Goal: Task Accomplishment & Management: Manage account settings

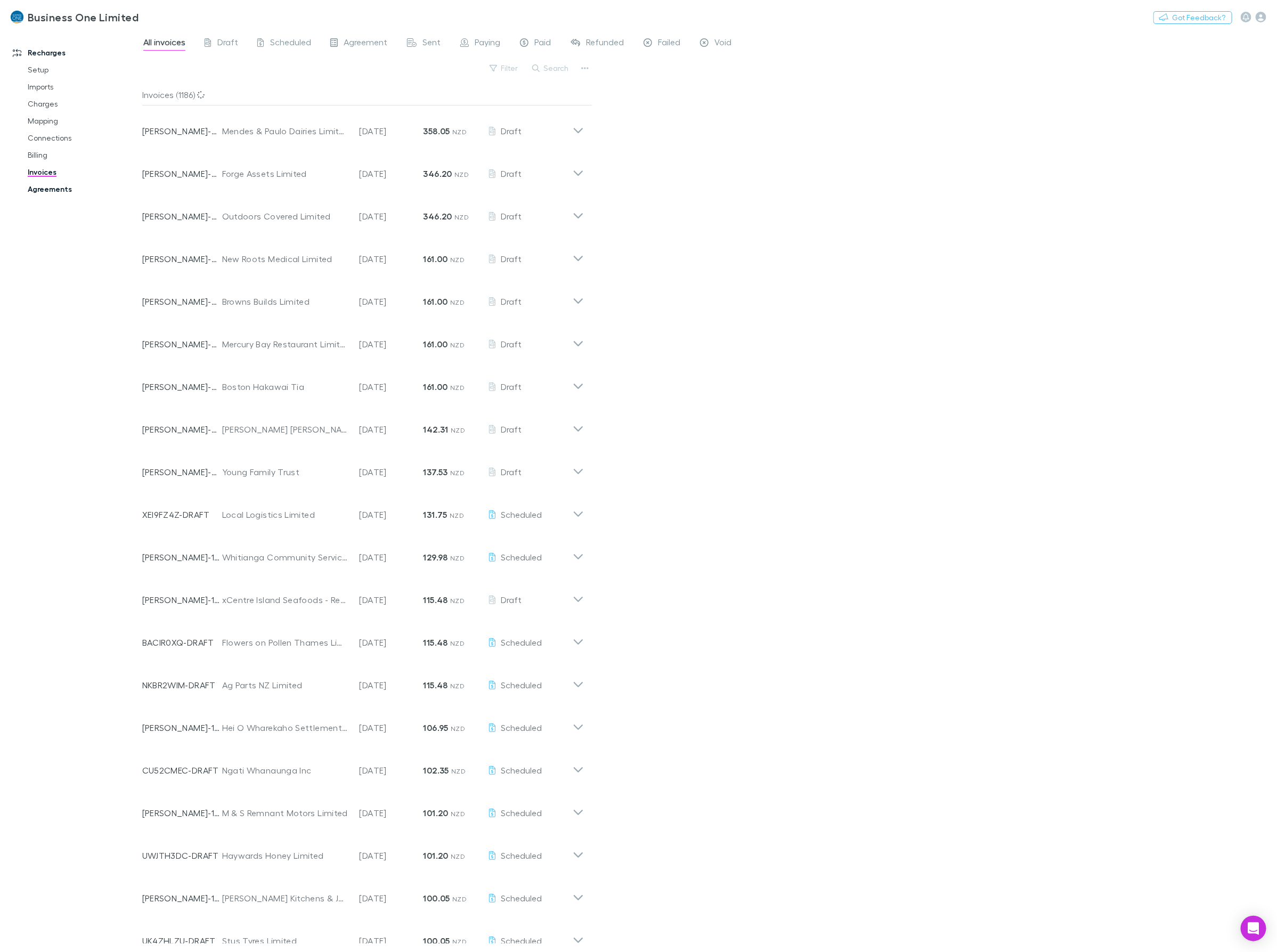
click at [41, 187] on link "Agreements" at bounding box center [83, 189] width 133 height 17
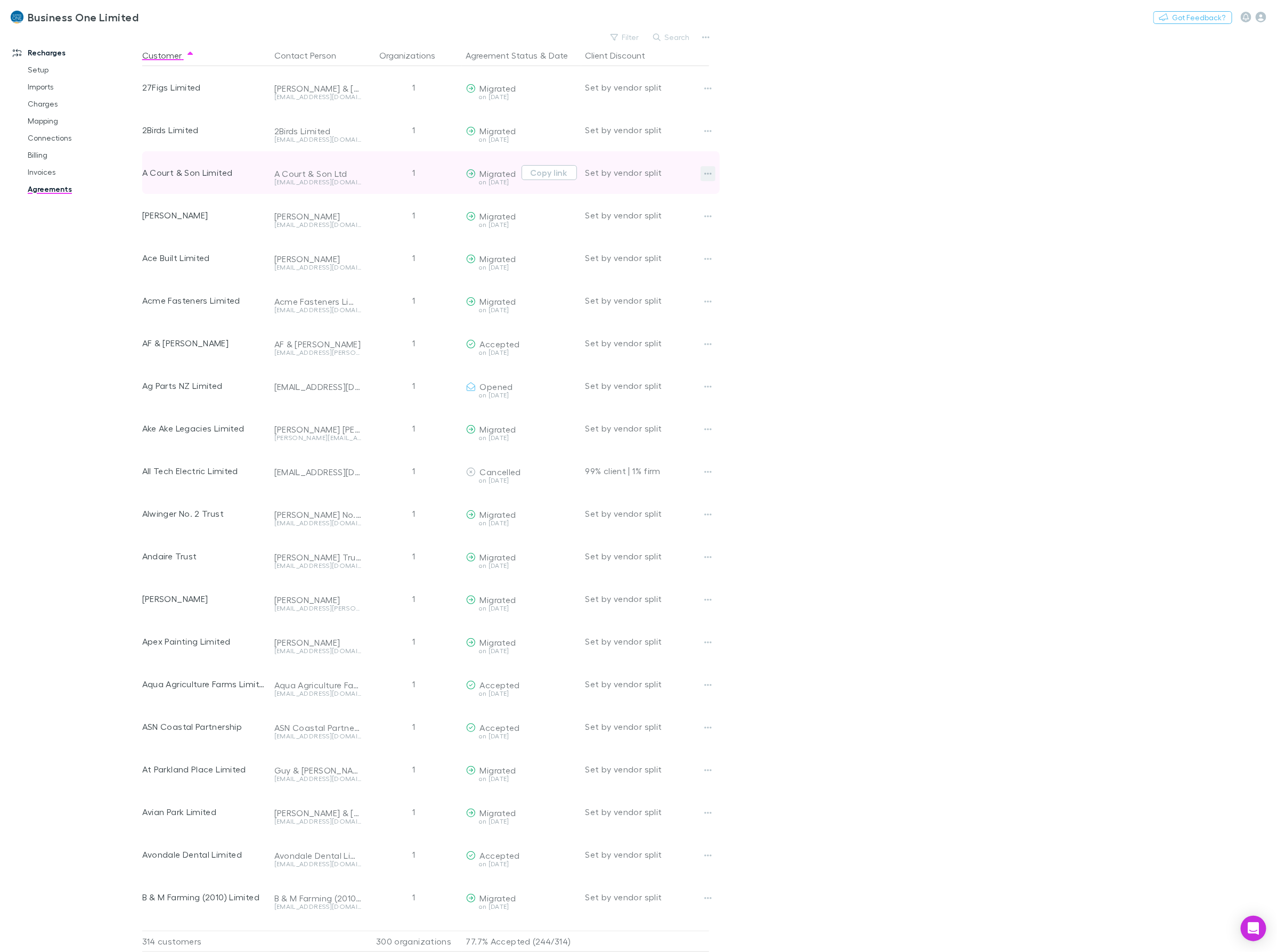
click at [714, 174] on button "button" at bounding box center [707, 173] width 15 height 15
click at [48, 142] on div at bounding box center [638, 476] width 1277 height 952
click at [51, 133] on link "Connections" at bounding box center [83, 138] width 133 height 17
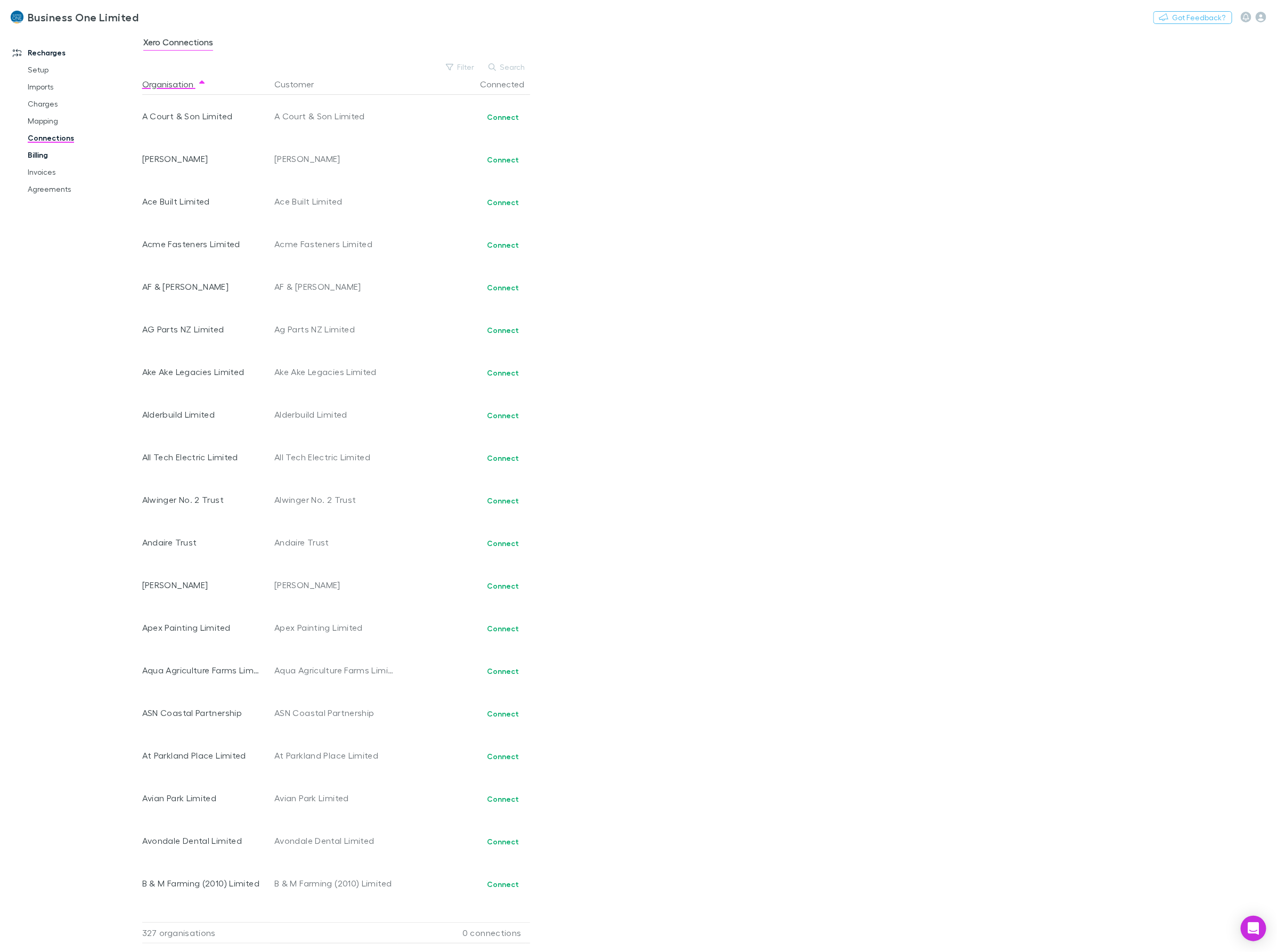
click at [54, 153] on link "Billing" at bounding box center [83, 155] width 133 height 17
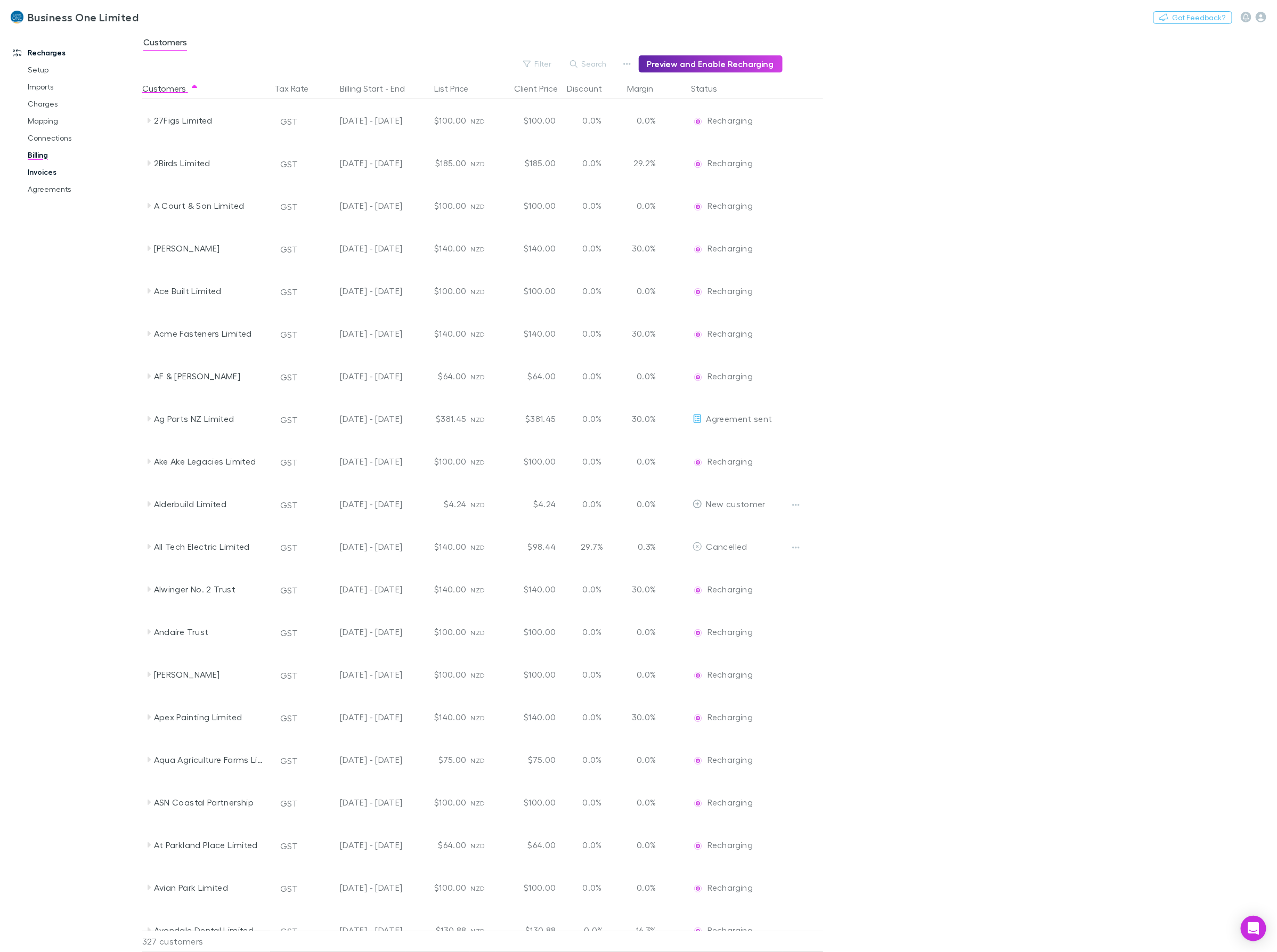
click at [40, 171] on link "Invoices" at bounding box center [83, 172] width 133 height 17
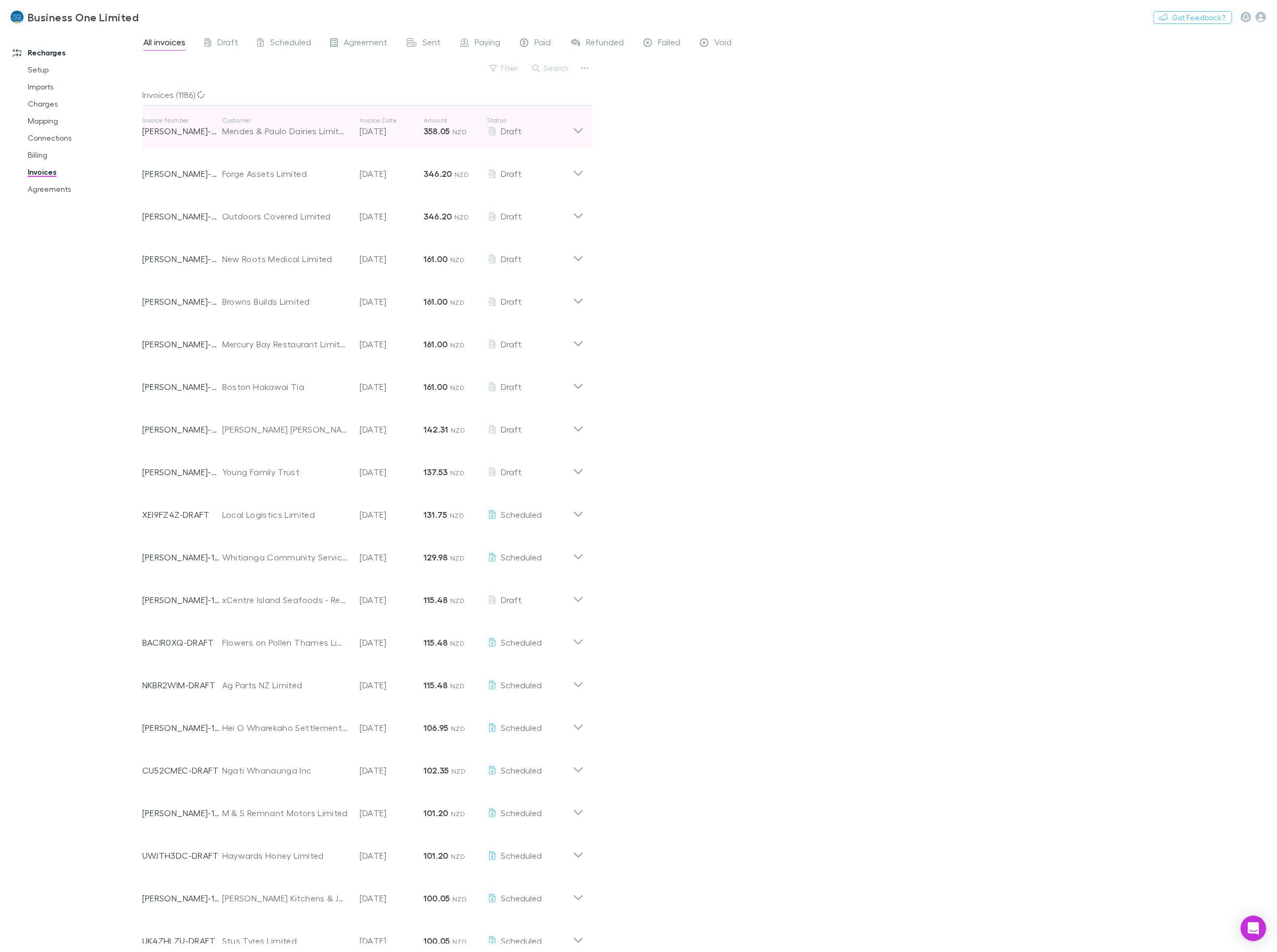
click at [583, 136] on icon at bounding box center [578, 127] width 11 height 21
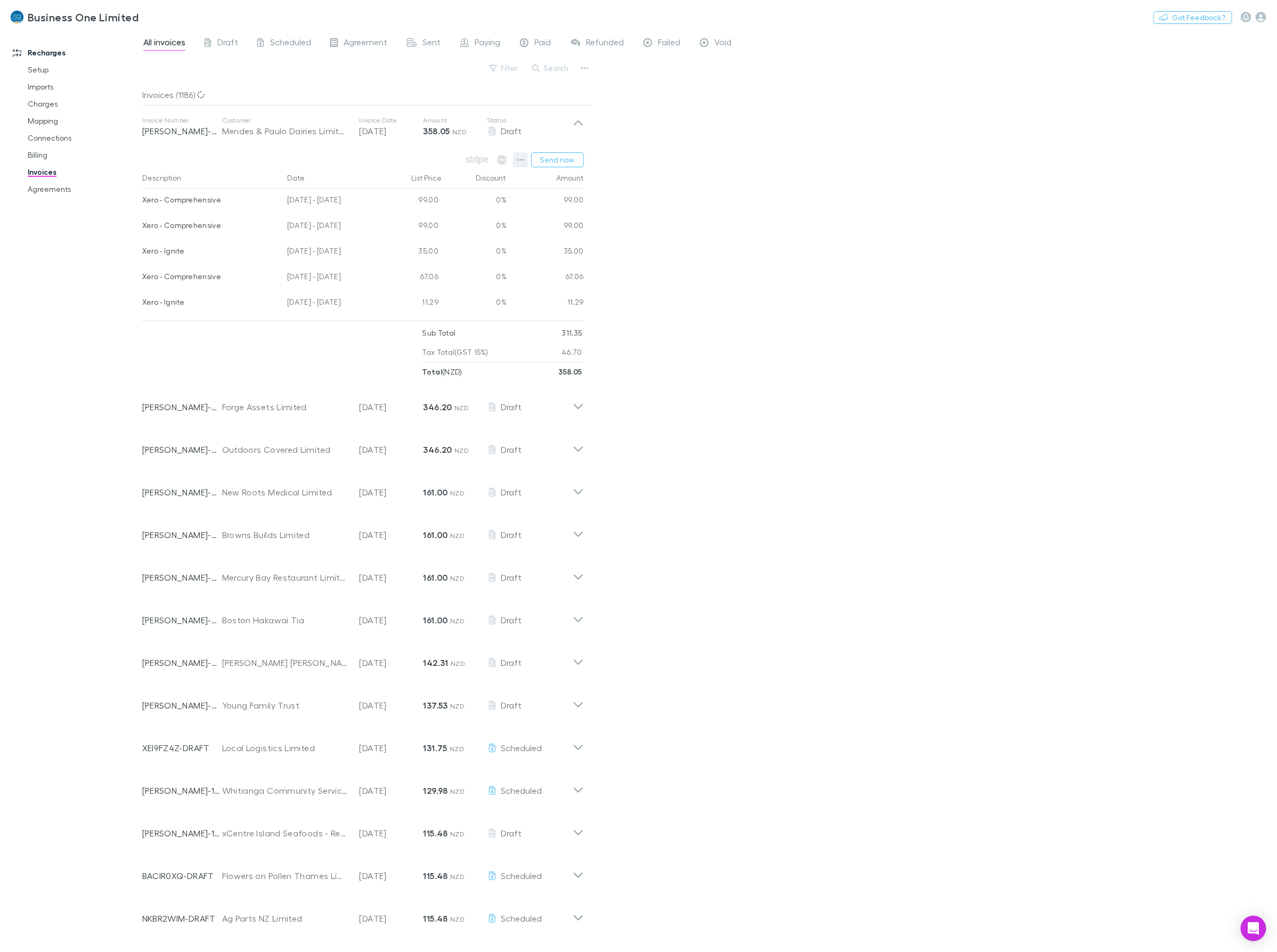
click at [520, 163] on icon "button" at bounding box center [520, 160] width 8 height 8
click at [422, 309] on p "View agreement" at bounding box center [455, 310] width 129 height 13
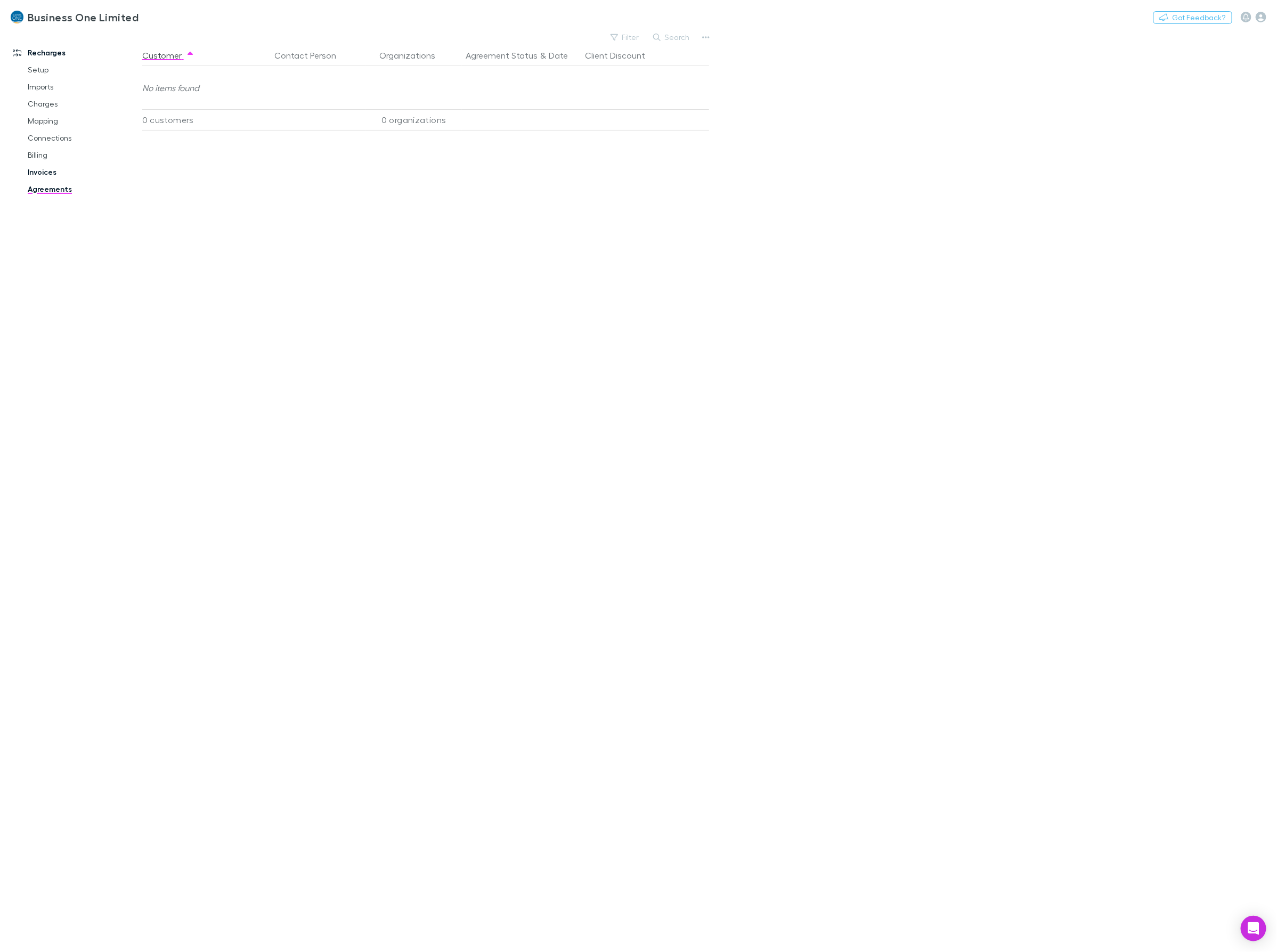
click at [41, 177] on link "Invoices" at bounding box center [83, 172] width 133 height 17
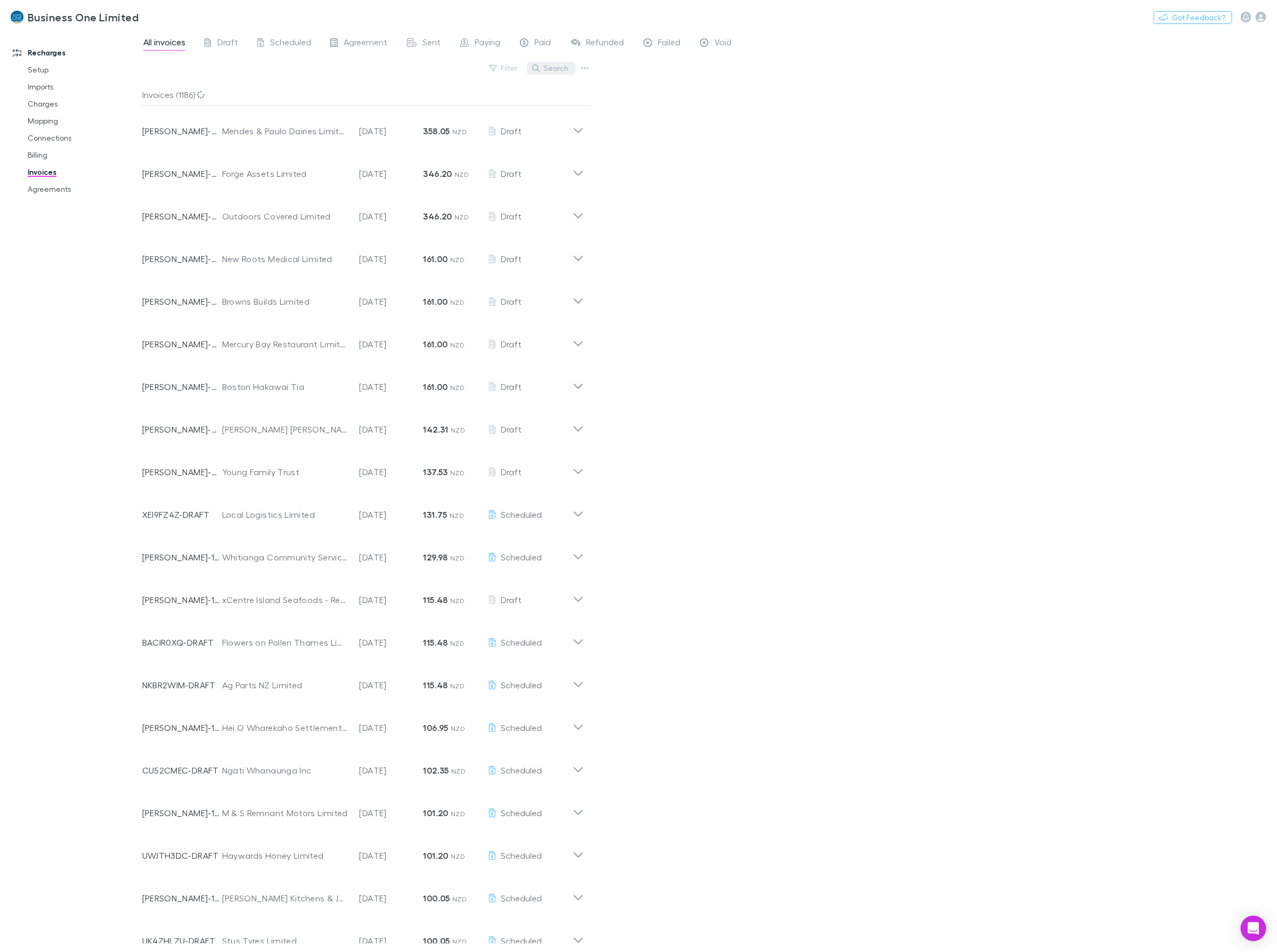
click at [558, 62] on button "Search" at bounding box center [551, 69] width 48 height 13
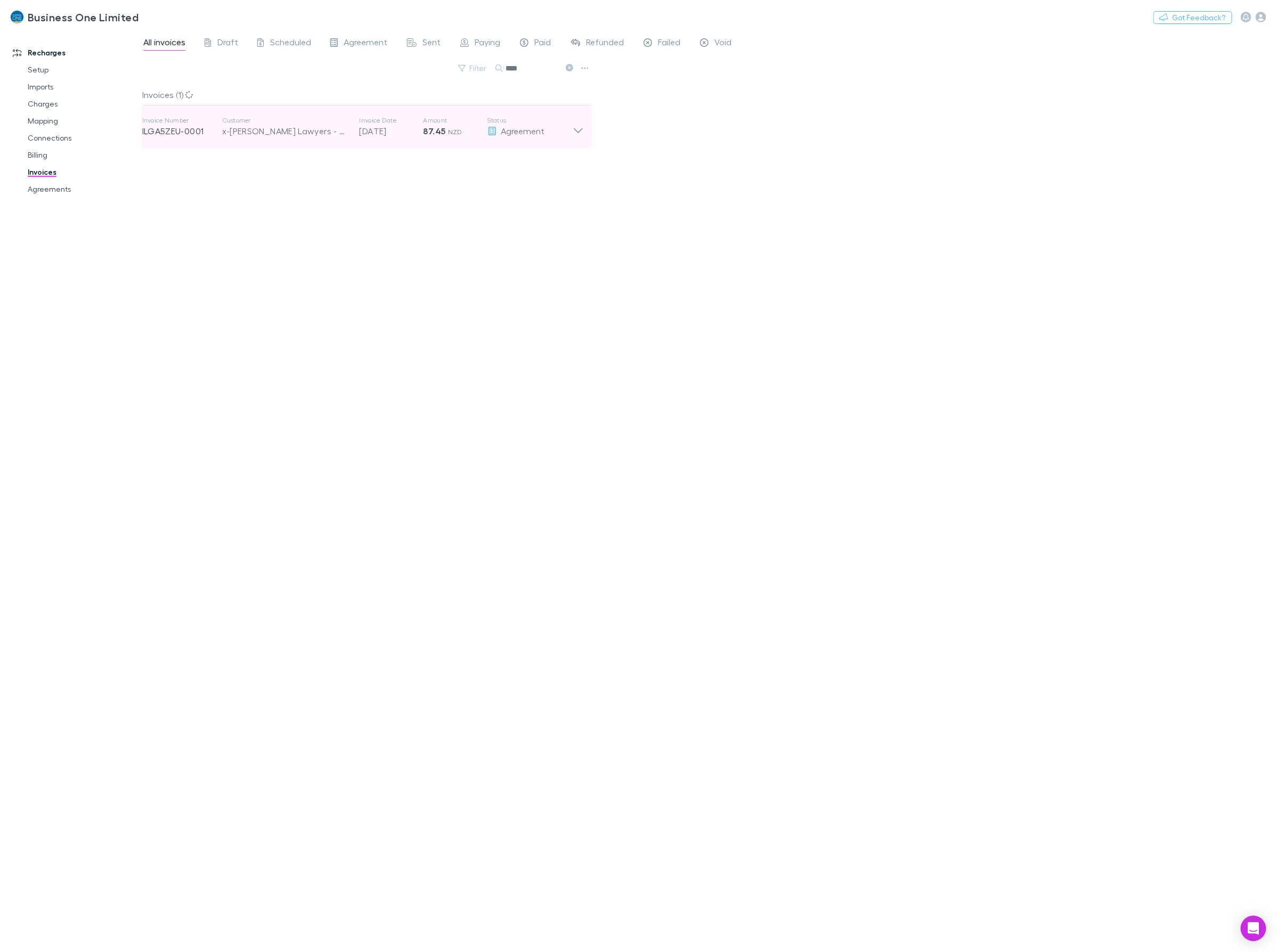
type input "****"
click at [582, 116] on icon at bounding box center [578, 127] width 11 height 21
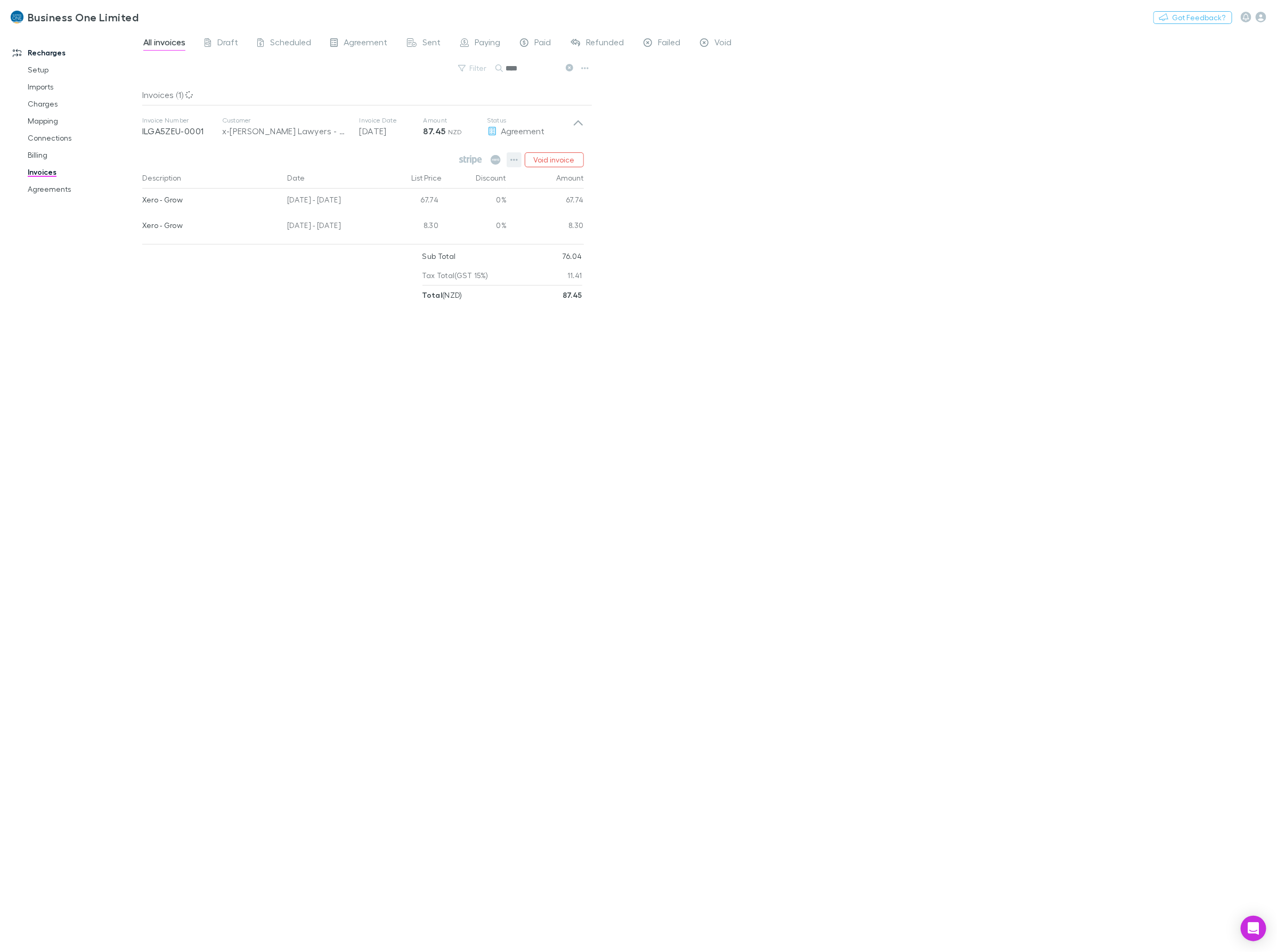
click at [519, 160] on button "button" at bounding box center [513, 160] width 15 height 15
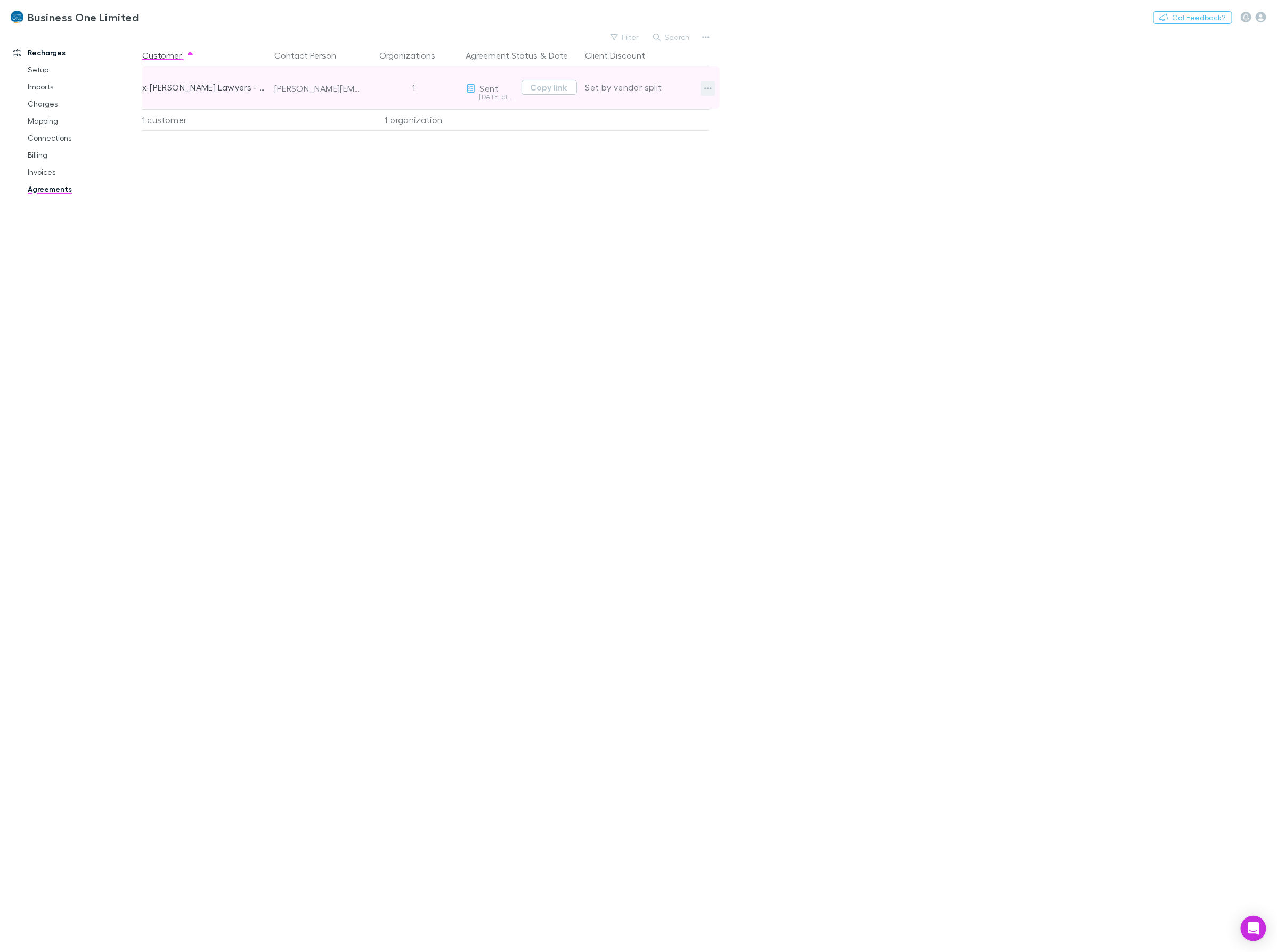
click at [707, 94] on button "button" at bounding box center [707, 88] width 15 height 15
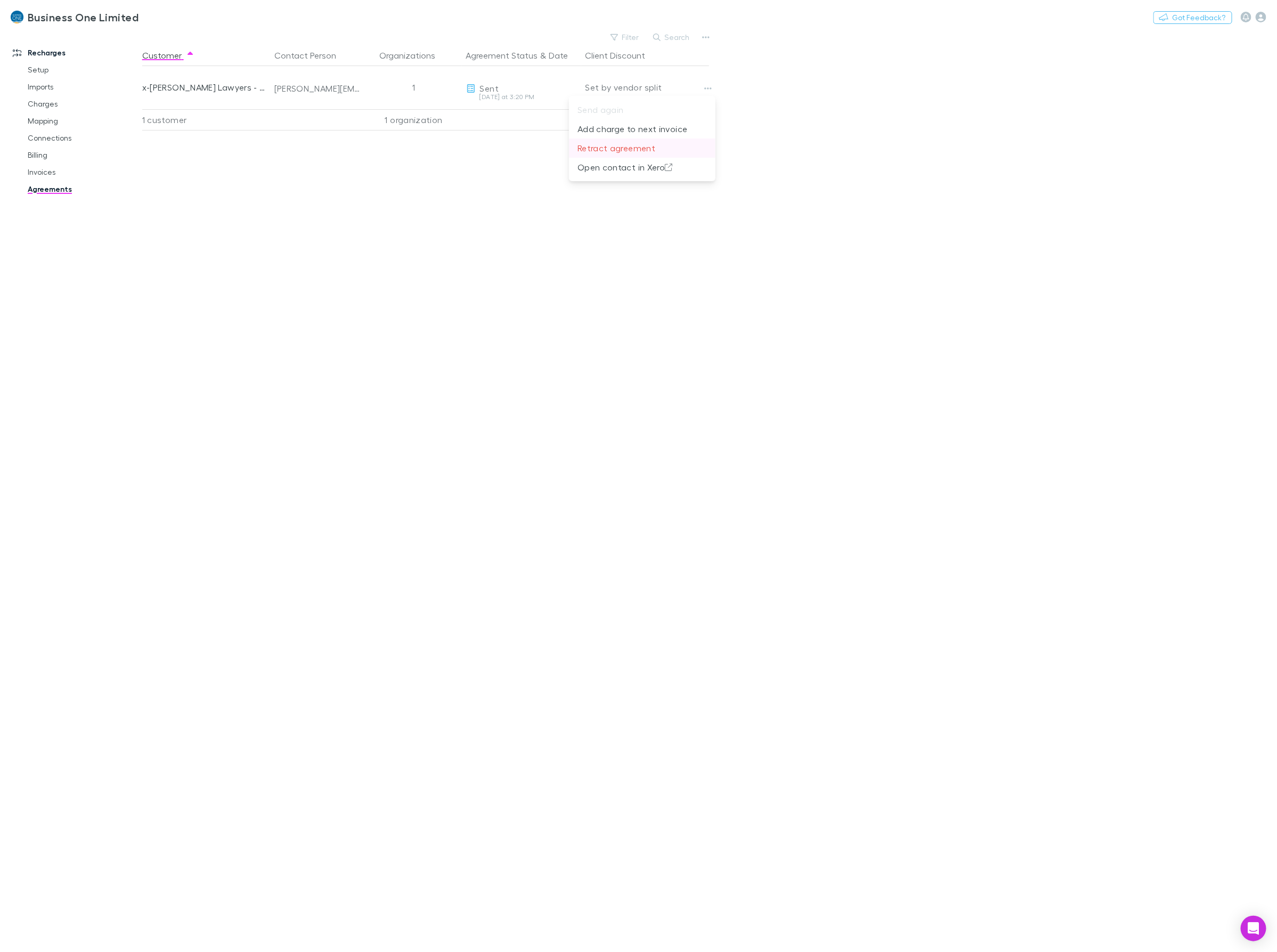
click at [627, 150] on p "Retract agreement" at bounding box center [642, 148] width 129 height 13
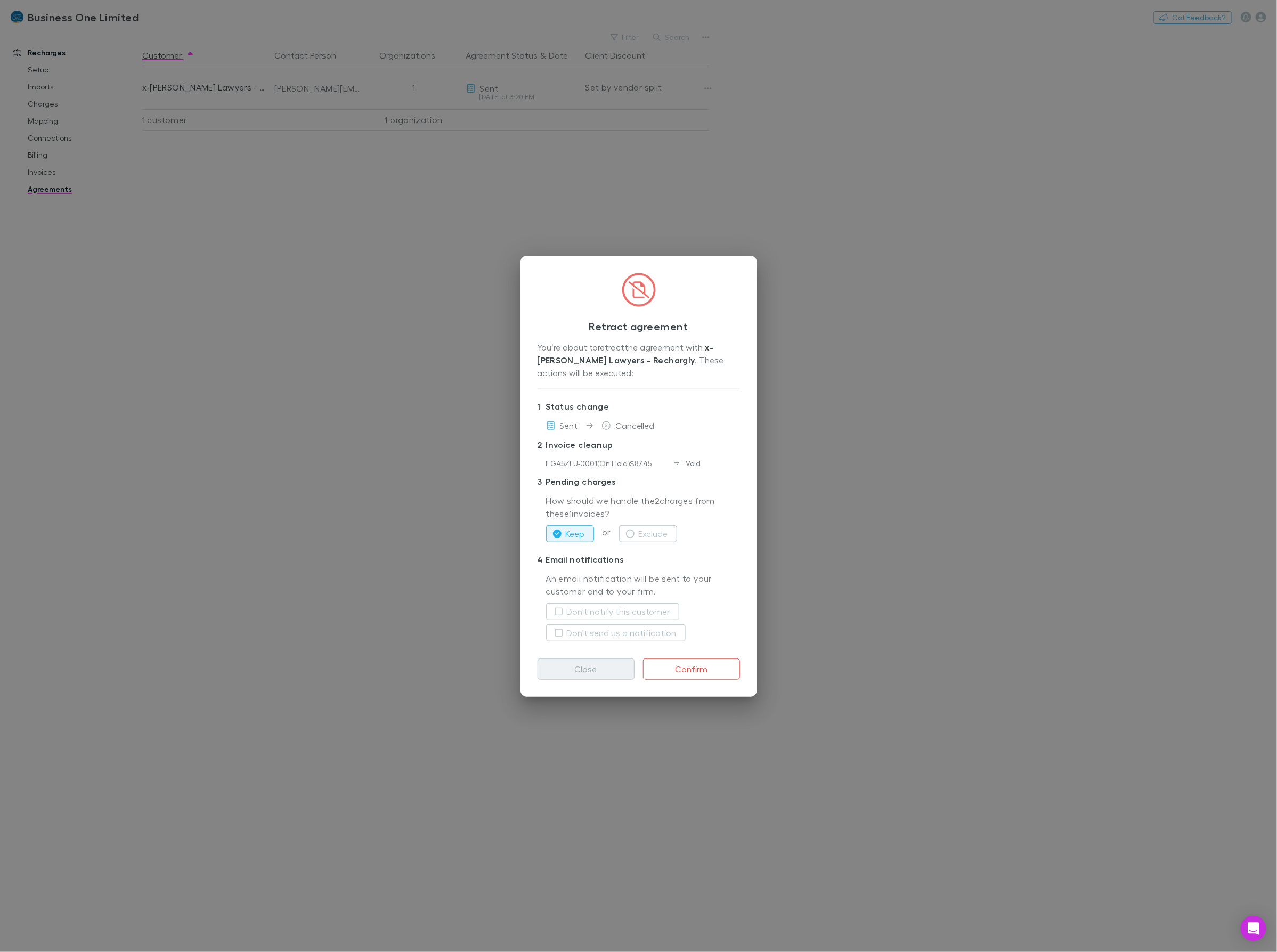
click at [552, 673] on button "Close" at bounding box center [586, 669] width 97 height 21
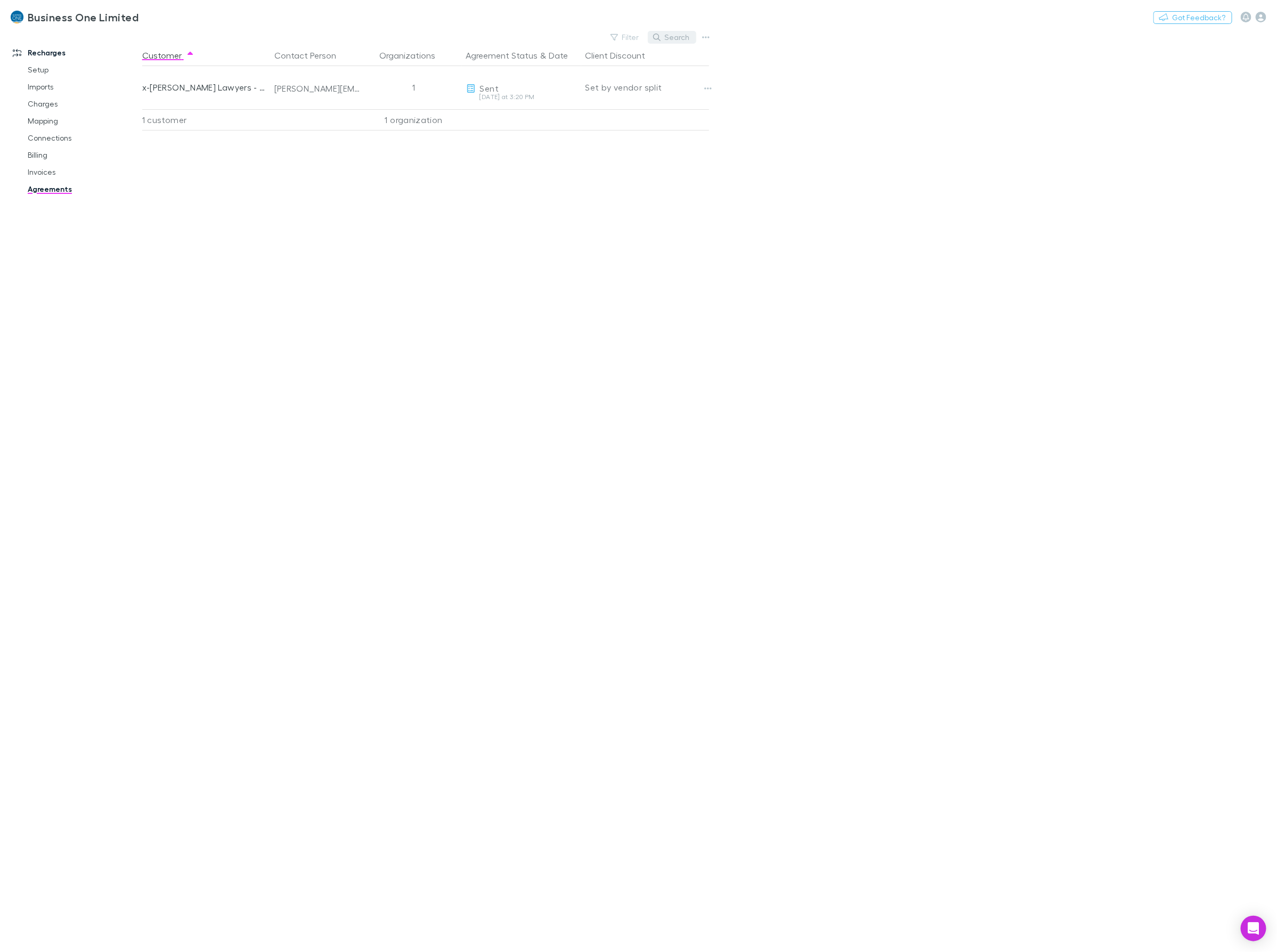
click at [682, 32] on button "Search" at bounding box center [672, 38] width 48 height 13
click at [38, 171] on link "Invoices" at bounding box center [83, 172] width 133 height 17
click at [543, 65] on button "Search" at bounding box center [551, 69] width 48 height 13
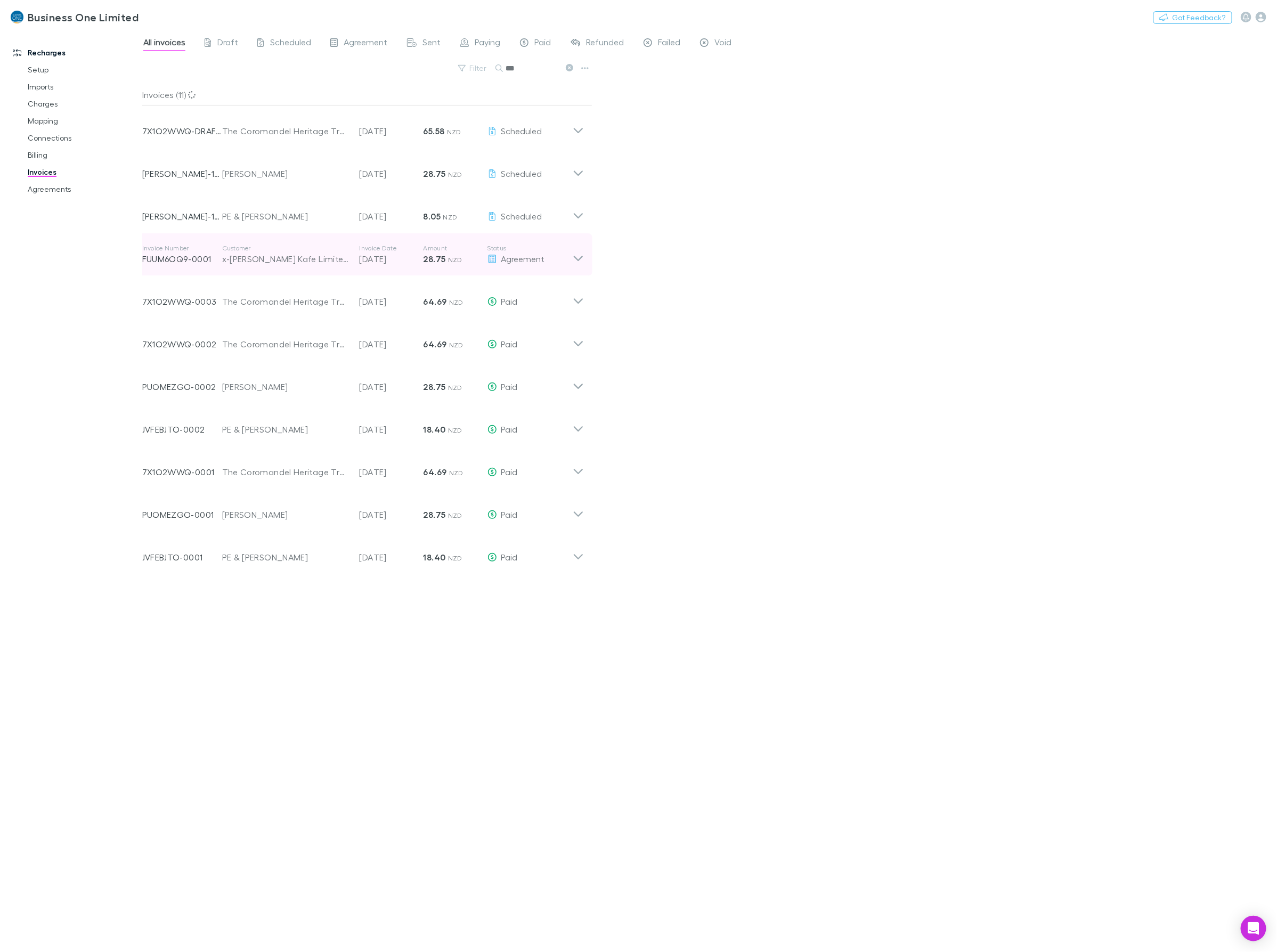
type input "***"
click at [570, 255] on div "Agreement" at bounding box center [530, 259] width 85 height 13
